Goal: Task Accomplishment & Management: Manage account settings

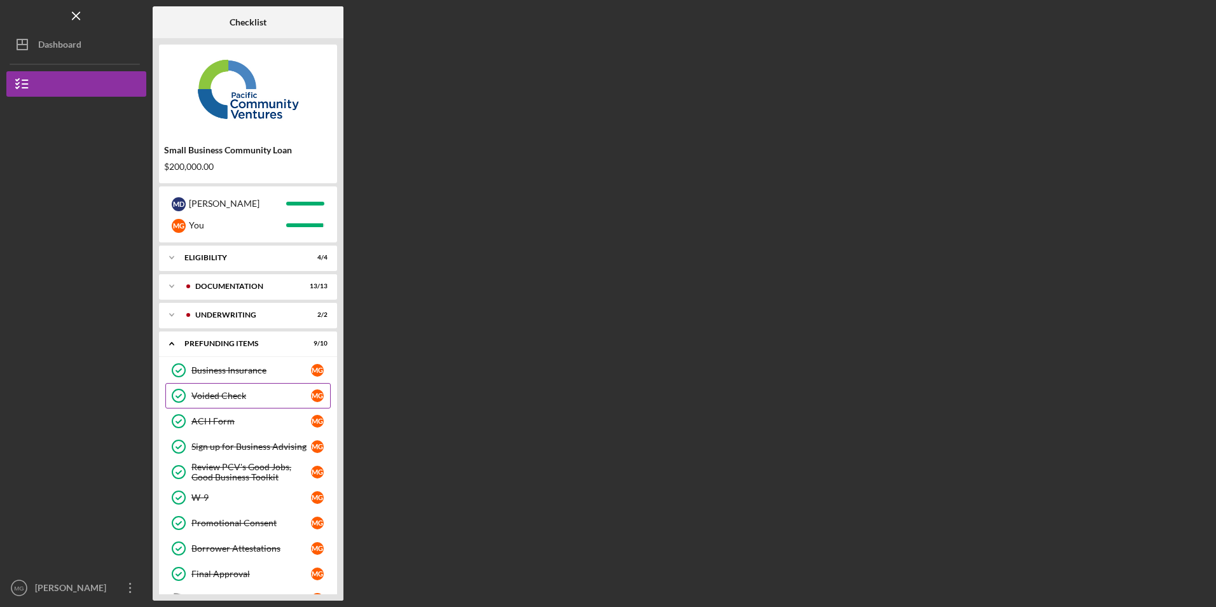
scroll to position [31, 0]
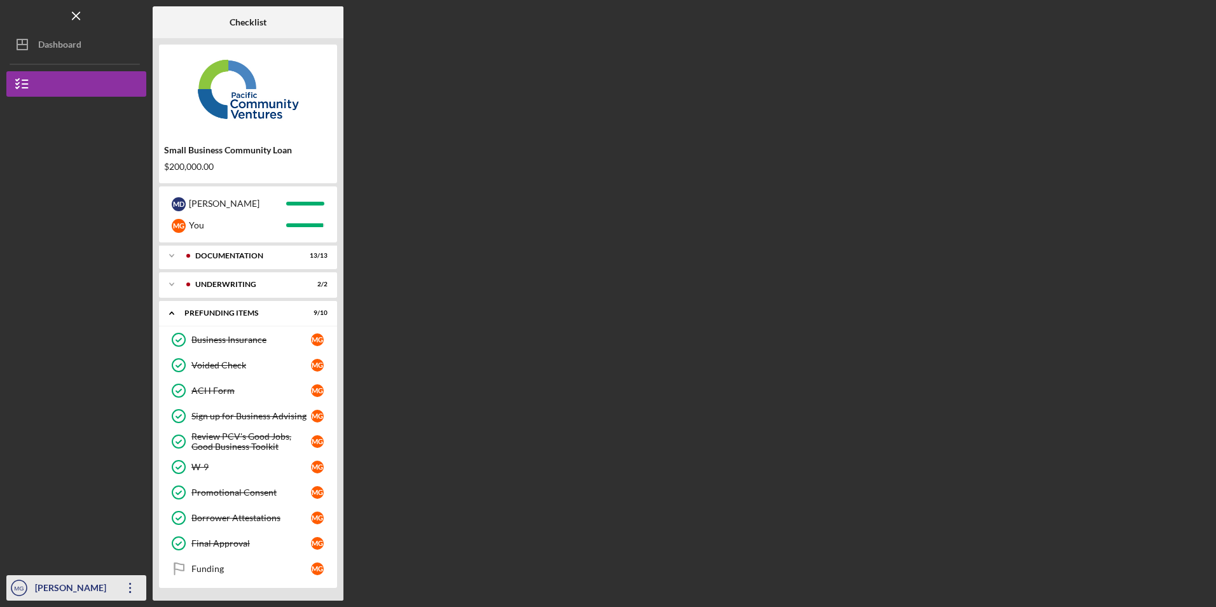
drag, startPoint x: 134, startPoint y: 588, endPoint x: 121, endPoint y: 579, distance: 15.2
click at [132, 587] on icon "Icon/Overflow" at bounding box center [130, 588] width 32 height 32
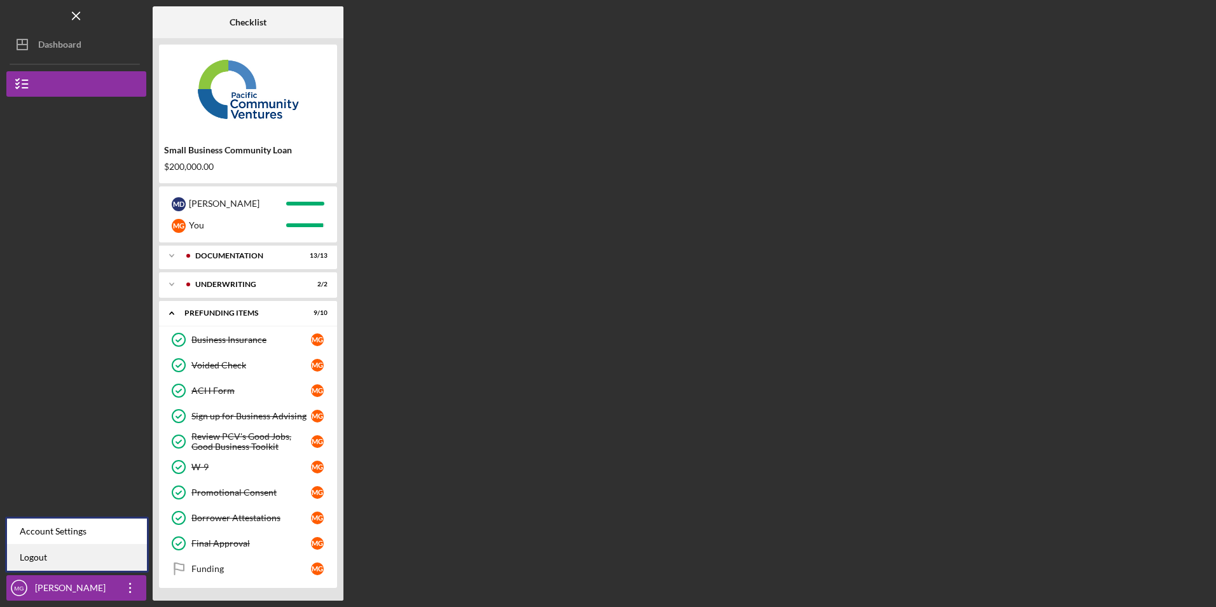
click at [112, 564] on link "Logout" at bounding box center [77, 557] width 140 height 26
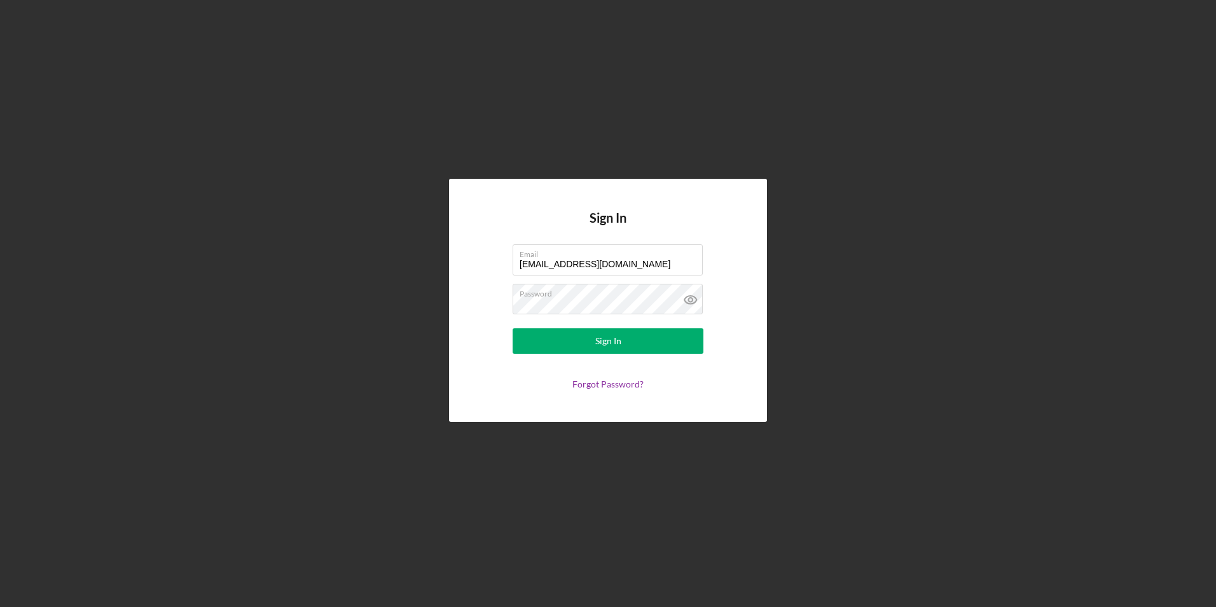
drag, startPoint x: 614, startPoint y: 263, endPoint x: 406, endPoint y: 251, distance: 208.3
click at [406, 251] on div "Sign In Email [EMAIL_ADDRESS][DOMAIN_NAME] Password Sign In Forgot Password?" at bounding box center [607, 300] width 1203 height 600
type input "[EMAIL_ADDRESS][DOMAIN_NAME]"
click at [558, 342] on button "Sign In" at bounding box center [608, 340] width 191 height 25
